Goal: Information Seeking & Learning: Learn about a topic

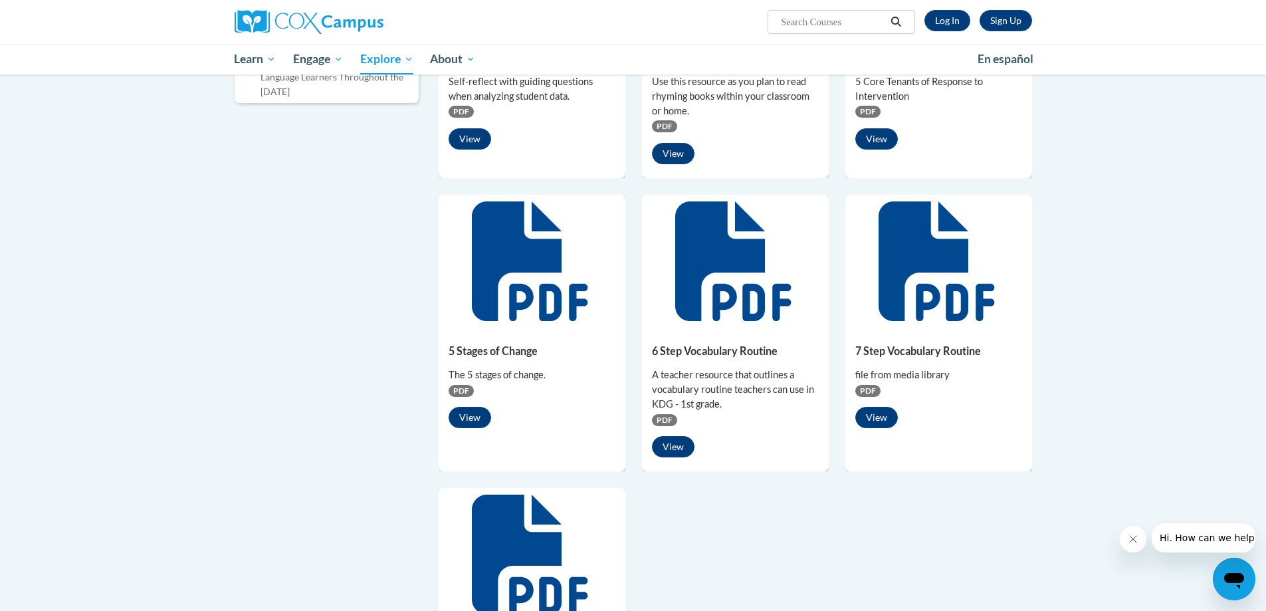
scroll to position [913, 0]
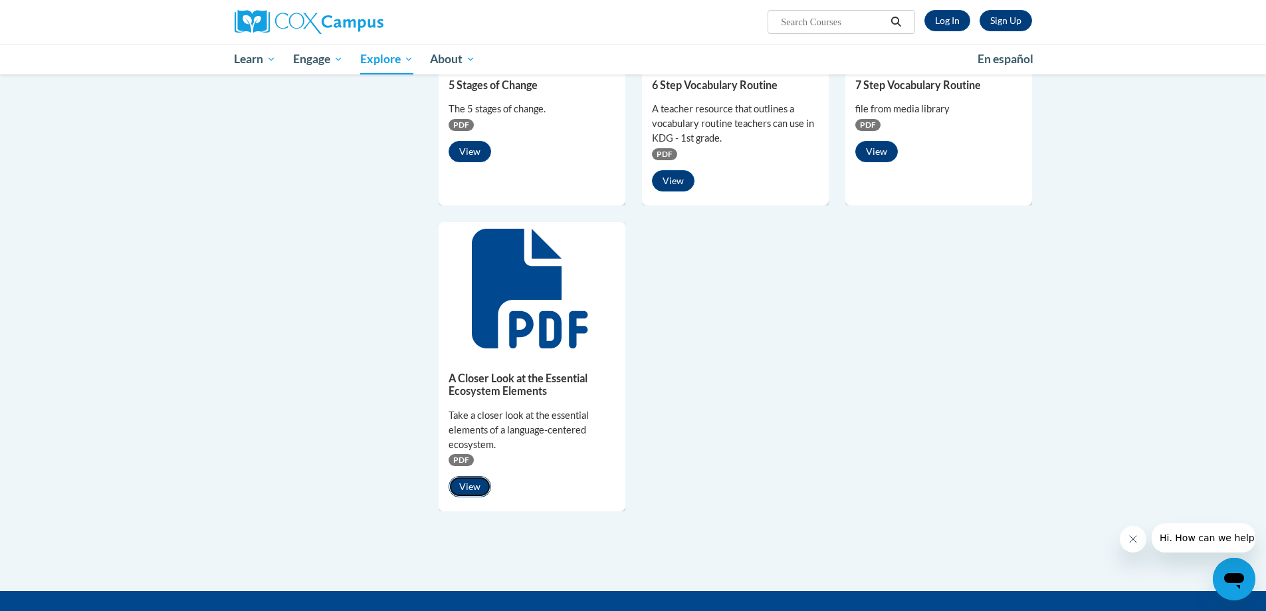
click at [469, 490] on button "View" at bounding box center [470, 486] width 43 height 21
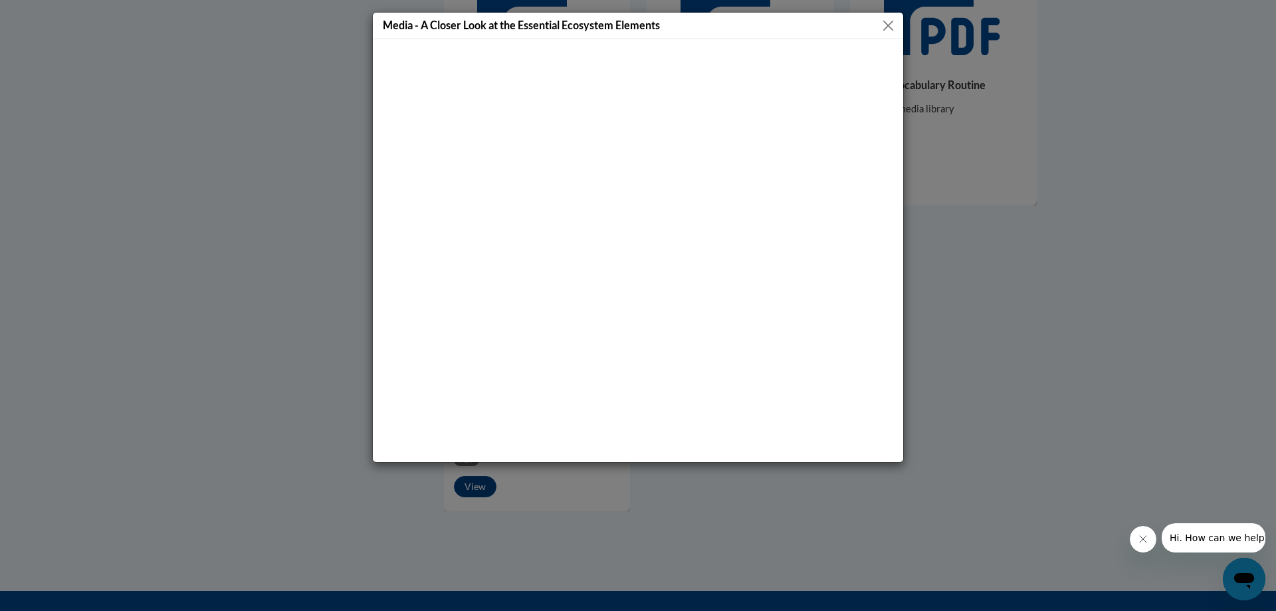
click at [885, 23] on button "Close" at bounding box center [888, 25] width 17 height 17
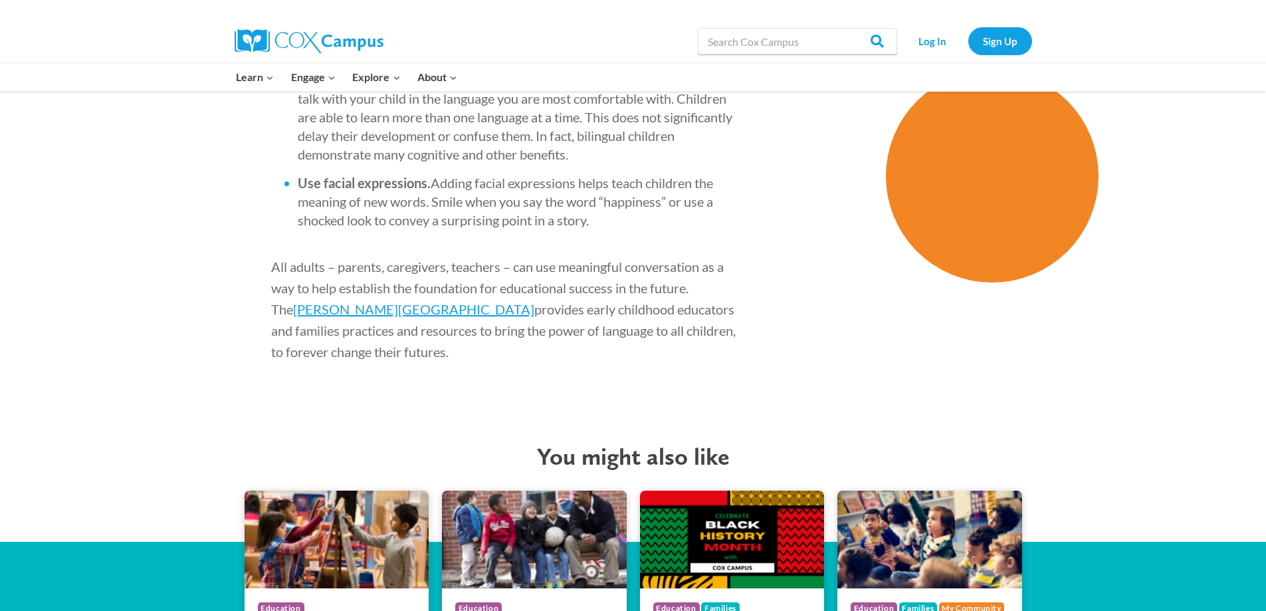
scroll to position [2459, 0]
